Goal: Task Accomplishment & Management: Use online tool/utility

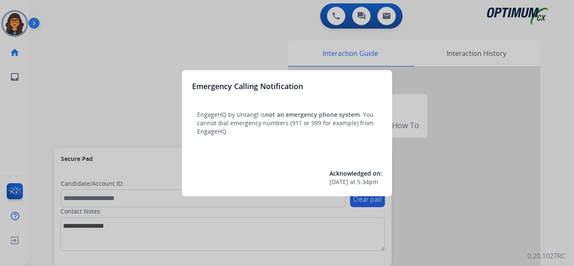
click at [54, 9] on div at bounding box center [287, 133] width 574 height 266
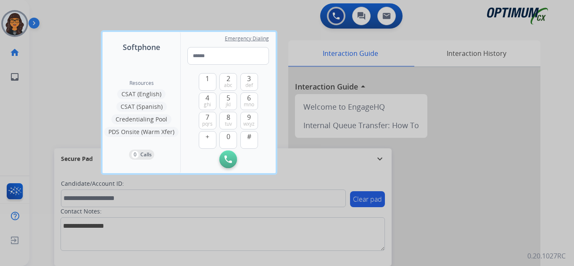
click at [54, 9] on div at bounding box center [287, 133] width 574 height 266
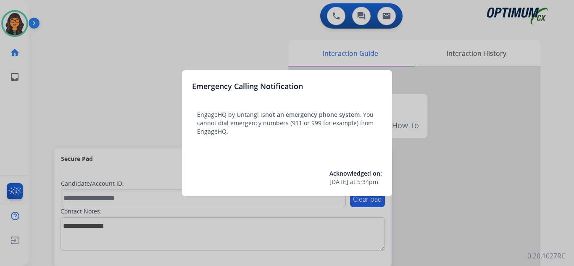
click at [52, 11] on div at bounding box center [287, 133] width 574 height 266
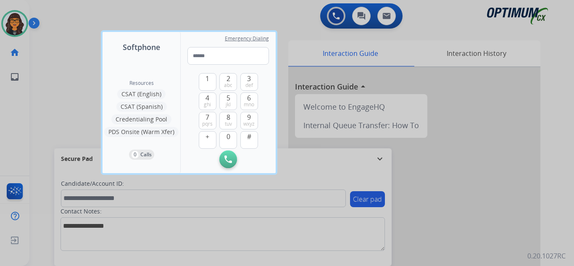
click at [52, 11] on div at bounding box center [287, 133] width 574 height 266
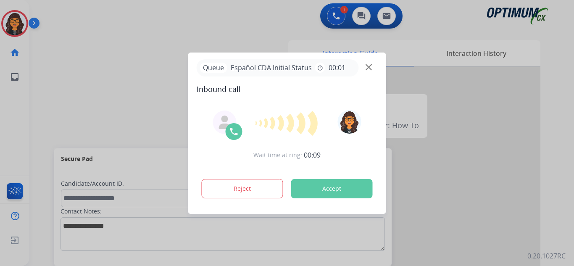
click at [86, 34] on div at bounding box center [287, 133] width 574 height 266
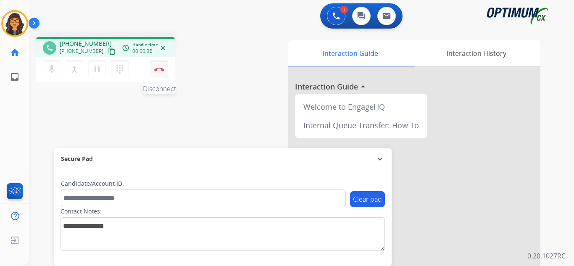
click at [161, 67] on img at bounding box center [159, 69] width 10 height 4
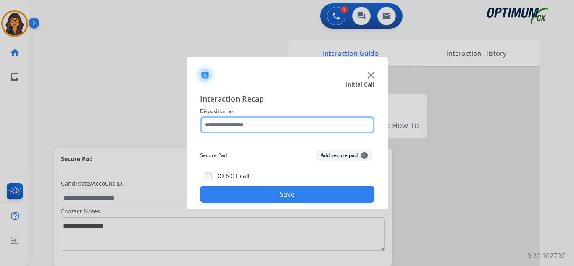
click at [238, 127] on input "text" at bounding box center [287, 124] width 175 height 17
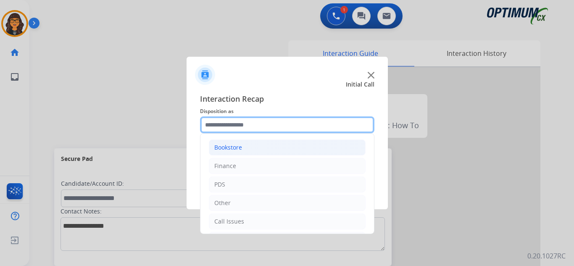
scroll to position [42, 0]
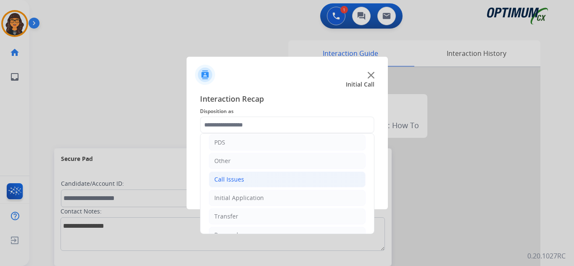
click at [234, 178] on div "Call Issues" at bounding box center [229, 179] width 30 height 8
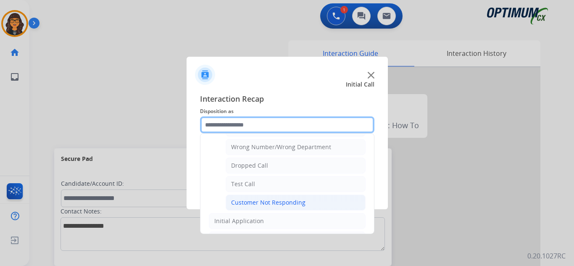
scroll to position [126, 0]
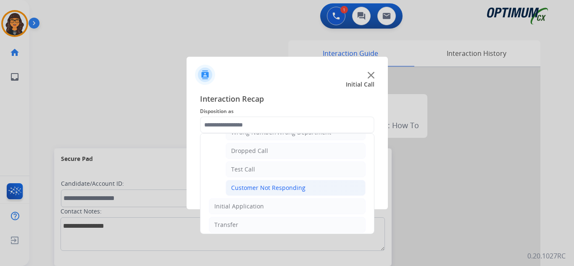
click at [259, 186] on div "Customer Not Responding" at bounding box center [268, 188] width 74 height 8
type input "**********"
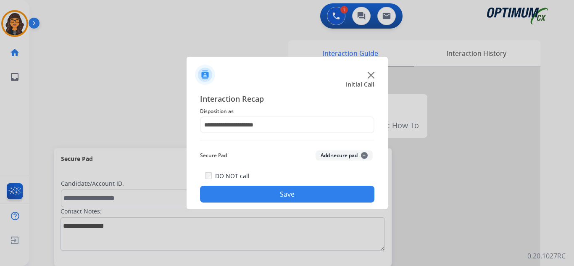
click at [265, 195] on button "Save" at bounding box center [287, 194] width 175 height 17
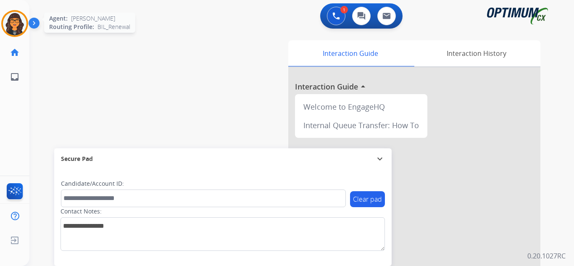
click at [18, 18] on img at bounding box center [15, 24] width 24 height 24
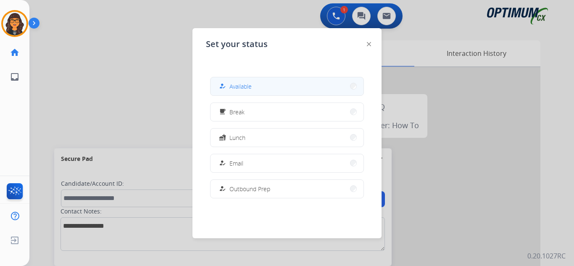
click at [236, 87] on span "Available" at bounding box center [241, 86] width 22 height 9
